Goal: Information Seeking & Learning: Learn about a topic

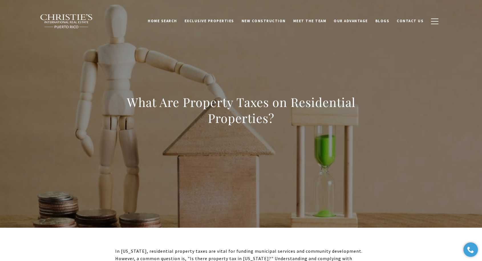
click at [191, 110] on h1 "What Are Property Taxes on Residential Properties?" at bounding box center [240, 110] width 251 height 32
click at [192, 110] on h1 "What Are Property Taxes on Residential Properties?" at bounding box center [240, 110] width 251 height 32
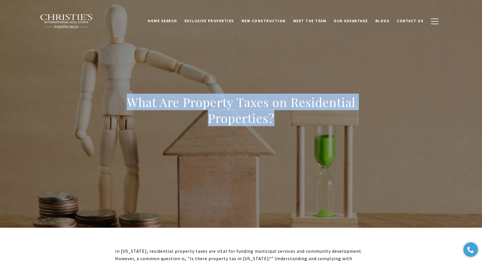
click at [192, 110] on h1 "What Are Property Taxes on Residential Properties?" at bounding box center [240, 110] width 251 height 32
